Goal: Find specific page/section: Find specific page/section

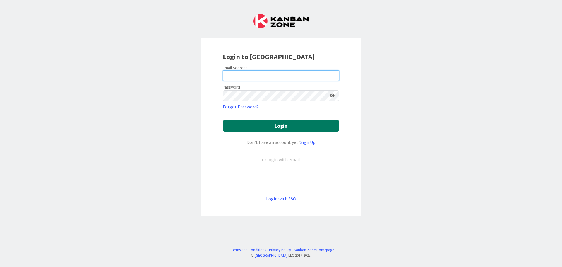
type input "[EMAIL_ADDRESS][DOMAIN_NAME]"
click at [289, 127] on button "Login" at bounding box center [281, 125] width 116 height 11
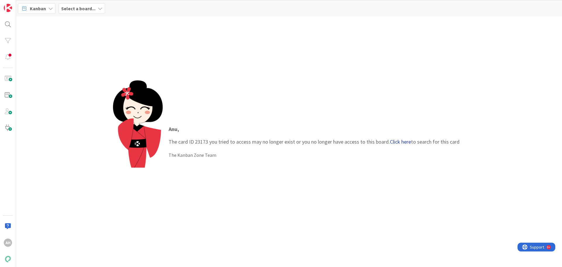
click at [395, 140] on link "Click here" at bounding box center [400, 141] width 21 height 7
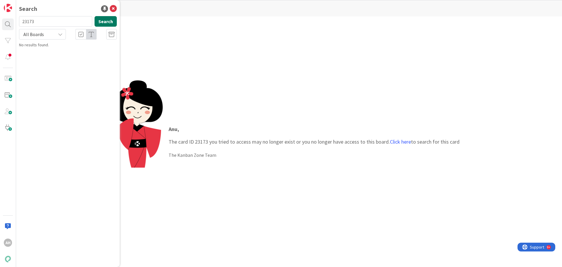
click at [107, 24] on button "Search" at bounding box center [105, 21] width 22 height 11
